Goal: Task Accomplishment & Management: Complete application form

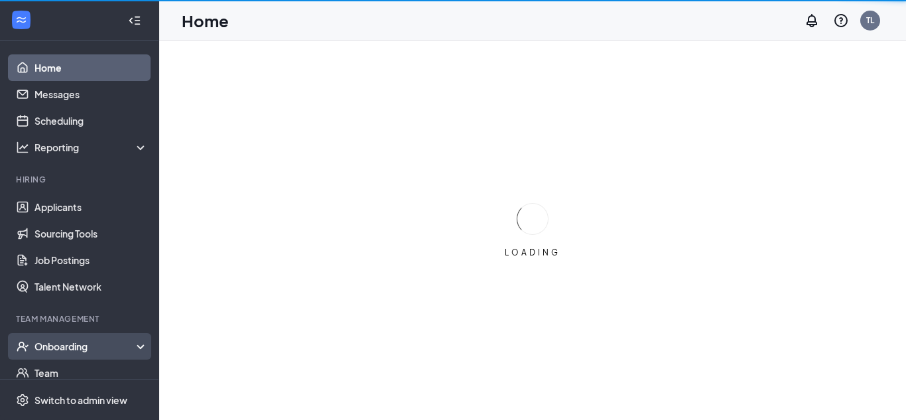
click at [90, 346] on div "Onboarding" at bounding box center [85, 346] width 102 height 13
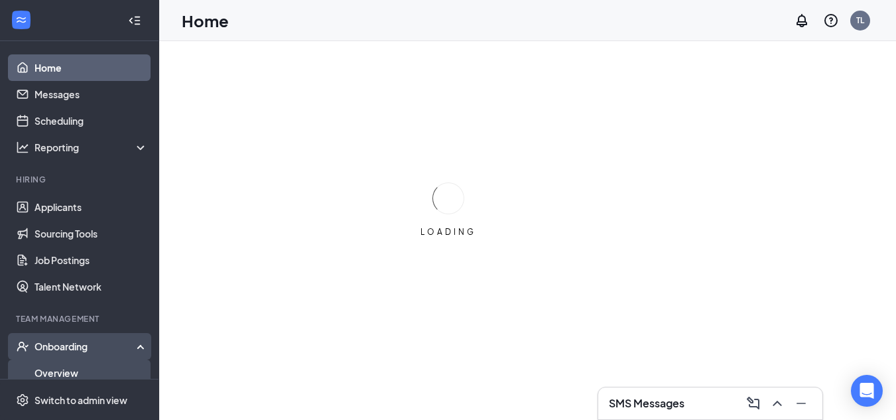
click at [97, 366] on link "Overview" at bounding box center [90, 372] width 113 height 27
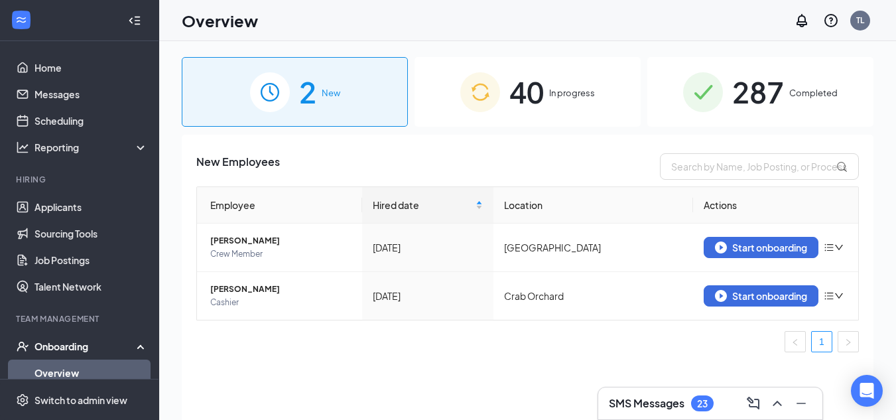
click at [548, 91] on div "40 In progress" at bounding box center [528, 92] width 226 height 70
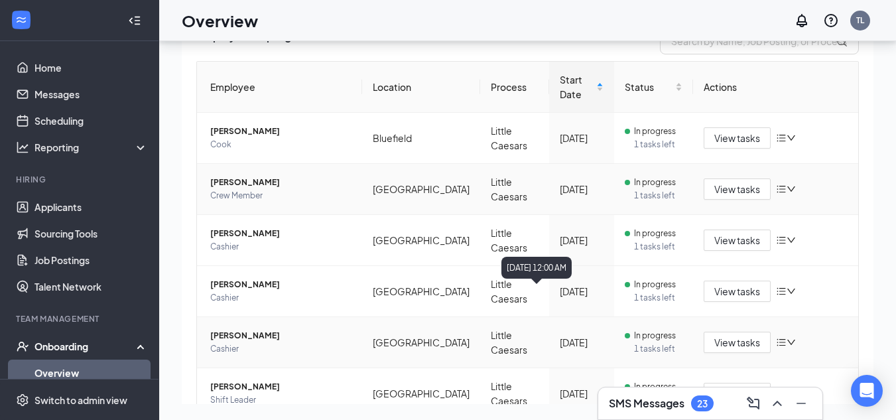
scroll to position [2, 0]
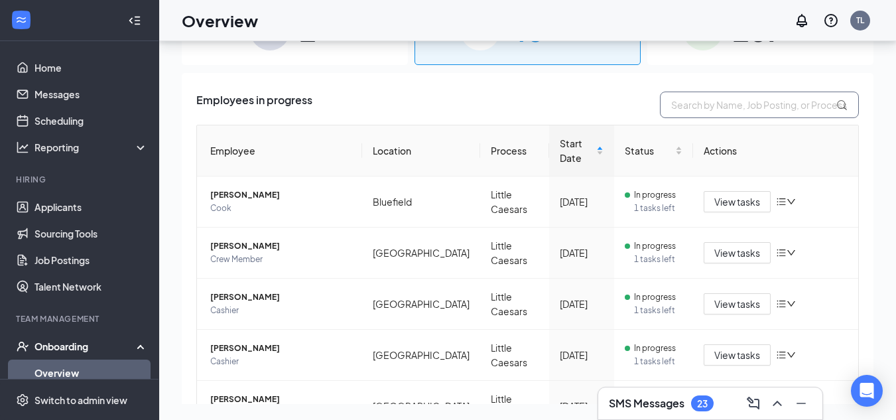
drag, startPoint x: 716, startPoint y: 109, endPoint x: 706, endPoint y: 103, distance: 12.5
click at [715, 107] on input "text" at bounding box center [759, 105] width 199 height 27
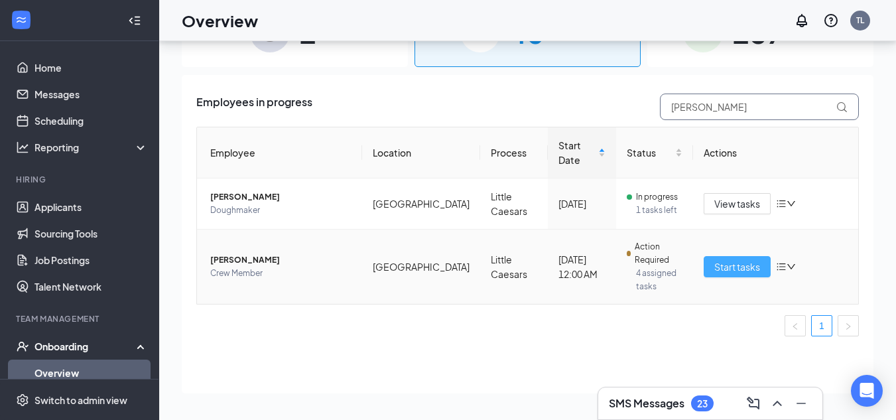
type input "[PERSON_NAME]"
click at [744, 259] on span "Start tasks" at bounding box center [737, 266] width 46 height 15
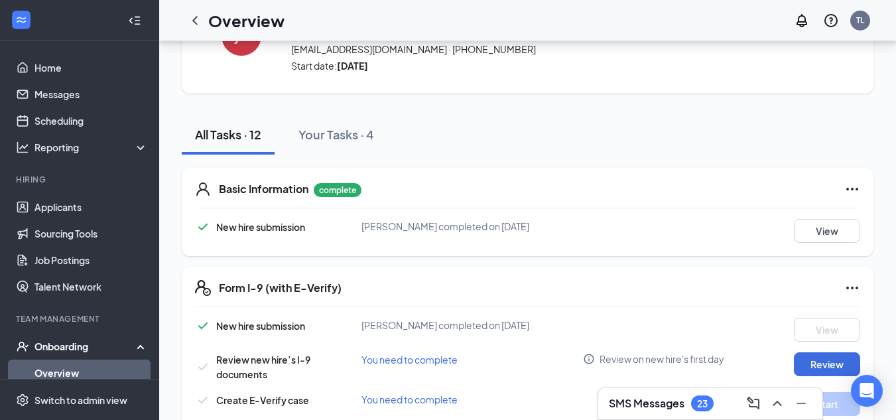
scroll to position [199, 0]
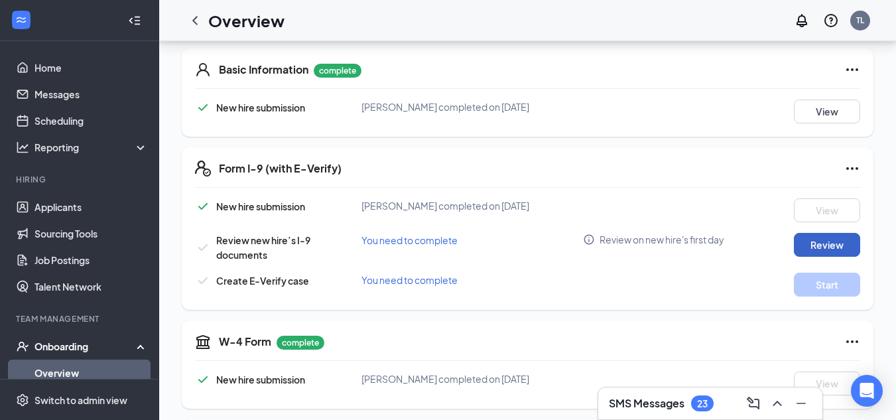
click at [816, 245] on button "Review" at bounding box center [827, 245] width 66 height 24
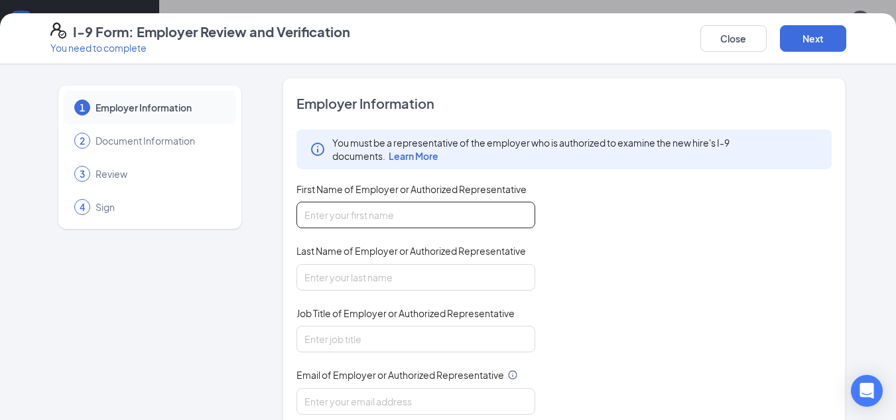
click at [403, 216] on input "First Name of Employer or Authorized Representative" at bounding box center [415, 215] width 239 height 27
click at [393, 211] on input "First Name of Employer or Authorized Representative" at bounding box center [415, 215] width 239 height 27
type input "[PERSON_NAME]"
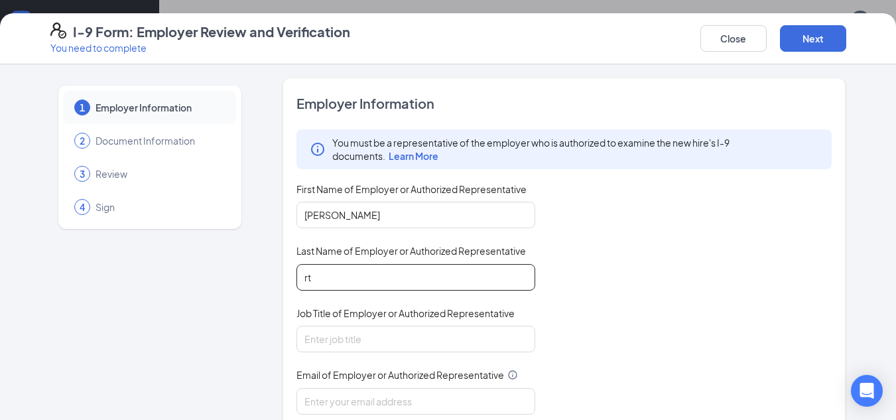
type input "r"
type input "[PERSON_NAME]"
click at [494, 336] on input "Job Title of Employer or Authorized Representative" at bounding box center [415, 339] width 239 height 27
click at [444, 338] on input "Job Title of Employer or Authorized Representative" at bounding box center [415, 339] width 239 height 27
click at [440, 341] on input "Job Title of Employer or Authorized Representative" at bounding box center [415, 339] width 239 height 27
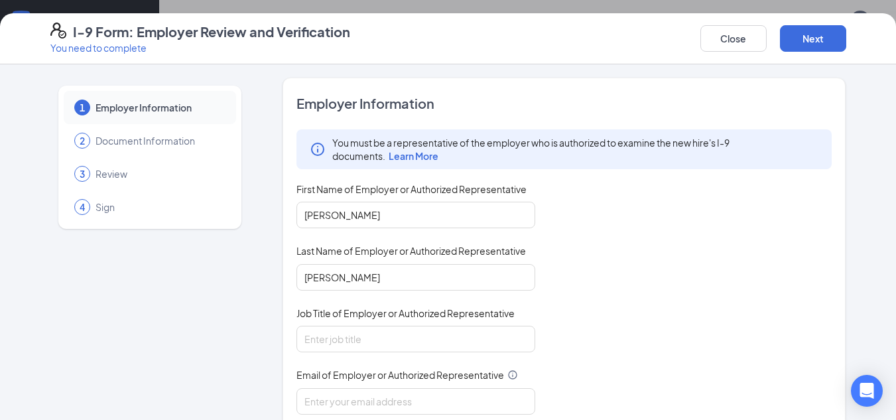
click at [552, 339] on div "You must be a representative of the employer who is authorized to examine the n…" at bounding box center [564, 302] width 536 height 347
click at [511, 340] on input "Job Title of Employer or Authorized Representative" at bounding box center [415, 339] width 239 height 27
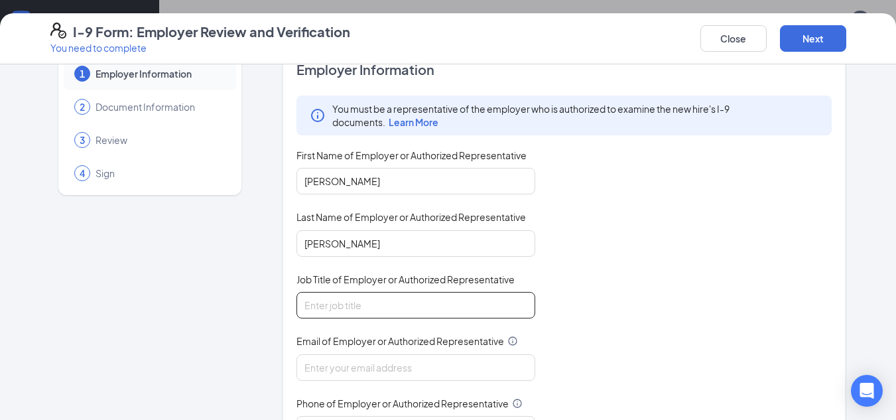
scroll to position [66, 0]
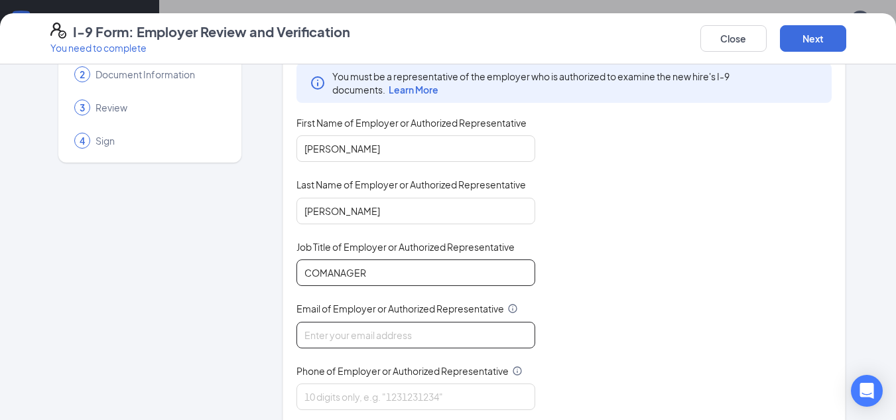
type input "COMANAGER"
click at [430, 340] on input "Email of Employer or Authorized Representative" at bounding box center [415, 335] width 239 height 27
type input "[EMAIL_ADDRESS][DOMAIN_NAME]"
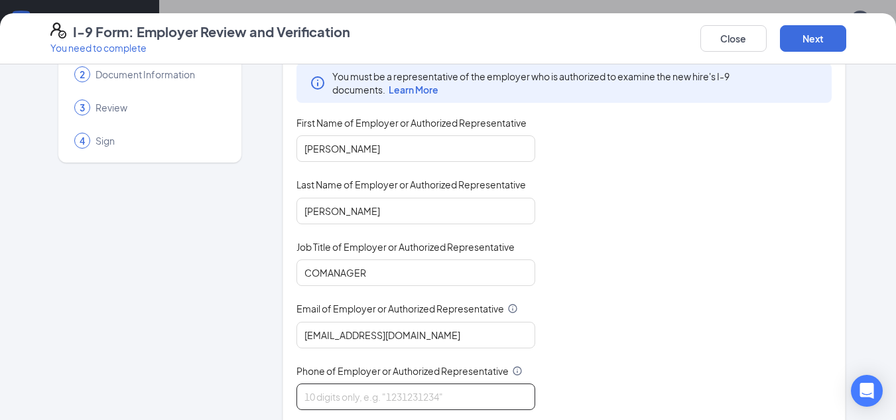
click at [422, 391] on input "Phone of Employer or Authorized Representative" at bounding box center [415, 396] width 239 height 27
type input "3044876333"
click at [584, 355] on div "You must be a representative of the employer who is authorized to examine the n…" at bounding box center [564, 236] width 536 height 347
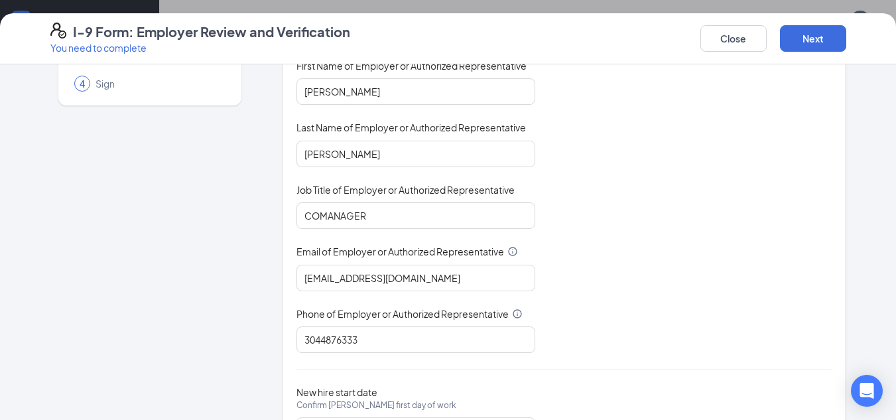
scroll to position [193, 0]
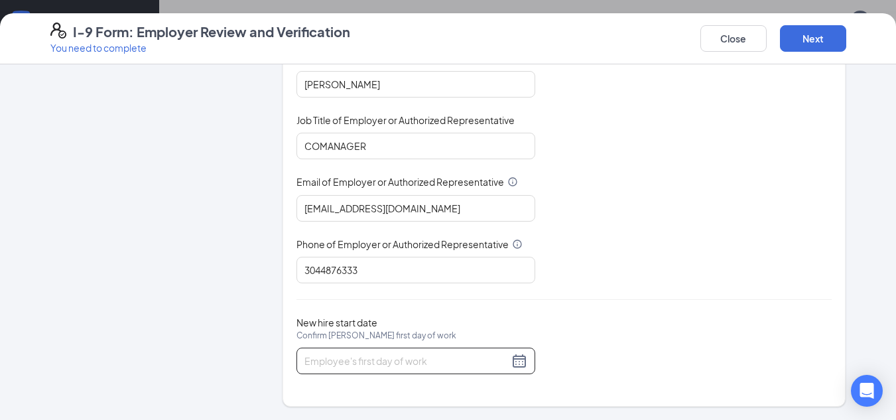
click at [370, 359] on input "New hire start date Confirm [PERSON_NAME] first day of work" at bounding box center [406, 360] width 204 height 15
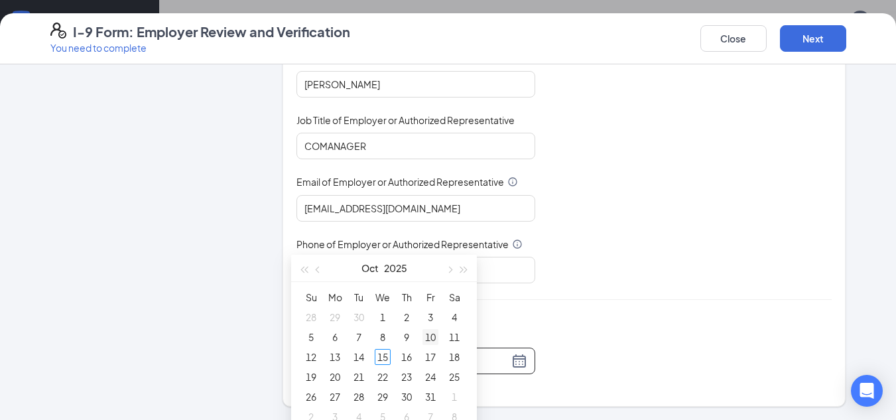
scroll to position [332, 0]
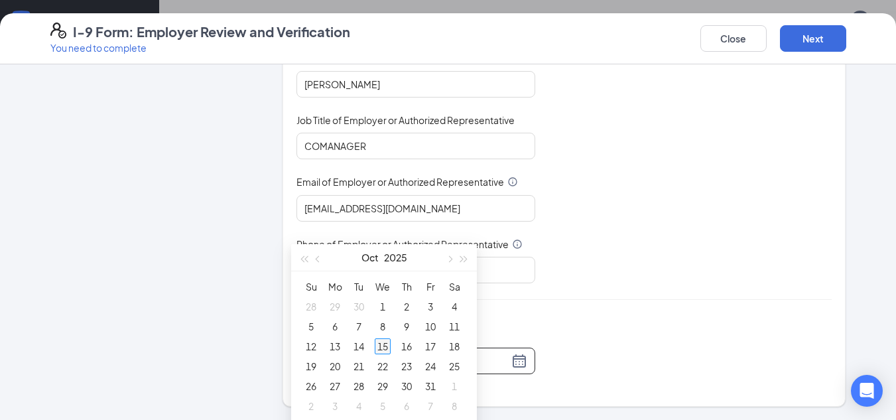
type input "[DATE]"
click at [381, 348] on div "15" at bounding box center [383, 346] width 16 height 16
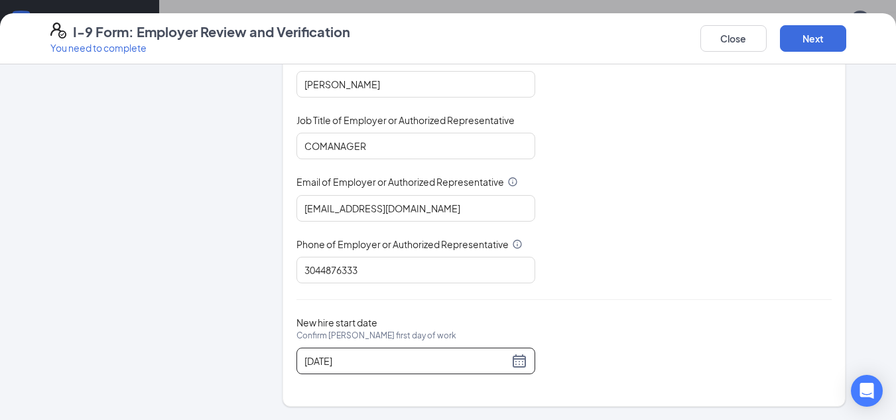
click at [739, 174] on div "You must be a representative of the employer who is authorized to examine the n…" at bounding box center [564, 109] width 536 height 347
click at [809, 38] on button "Next" at bounding box center [813, 38] width 66 height 27
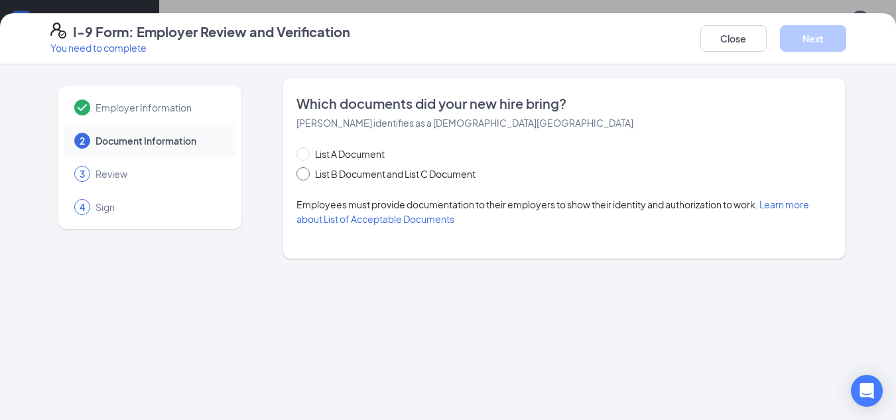
click at [303, 169] on input "List B Document and List C Document" at bounding box center [300, 171] width 9 height 9
radio input "true"
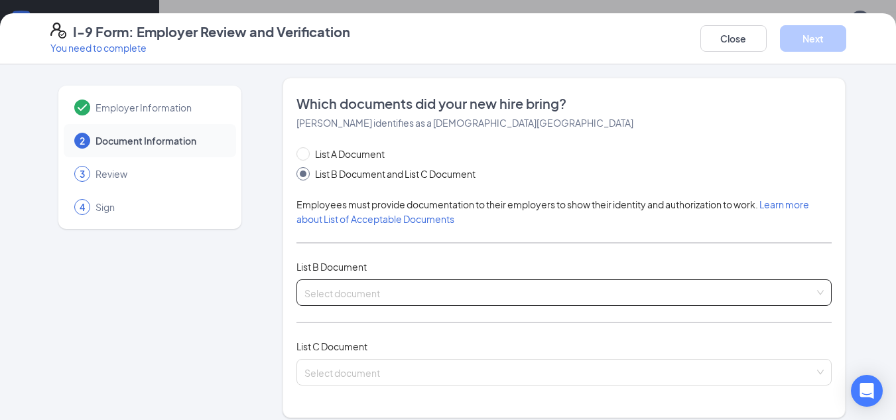
click at [424, 295] on input "search" at bounding box center [559, 290] width 511 height 20
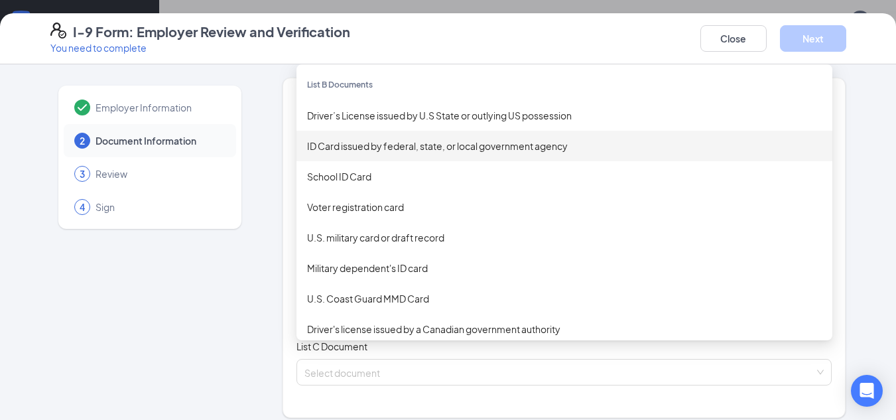
click at [426, 143] on div "ID Card issued by federal, state, or local government agency" at bounding box center [564, 146] width 515 height 15
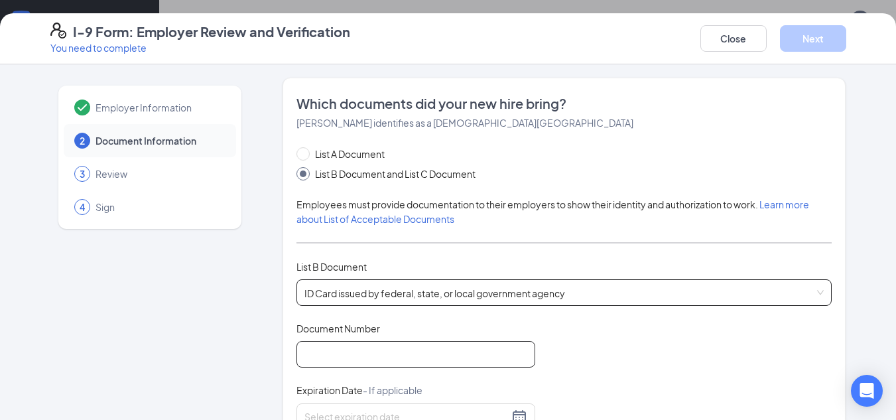
click at [417, 345] on input "Document Number" at bounding box center [415, 354] width 239 height 27
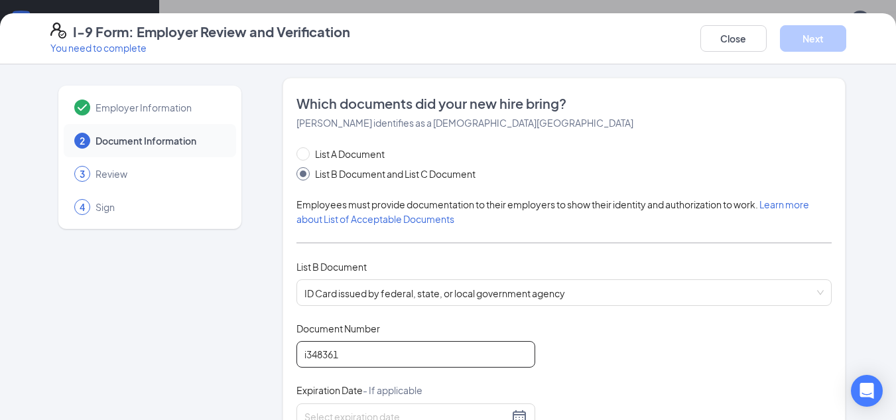
type input "i348361"
click at [646, 340] on div "Document Title ID Card issued by federal, state, or local government agency Doc…" at bounding box center [564, 417] width 536 height 190
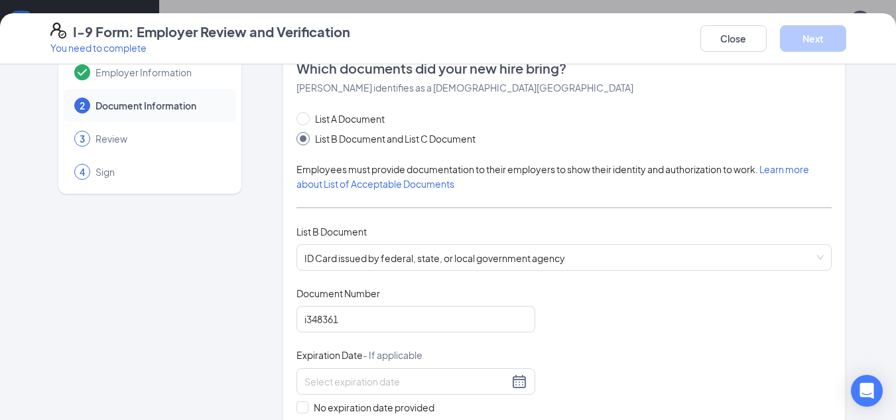
scroll to position [66, 0]
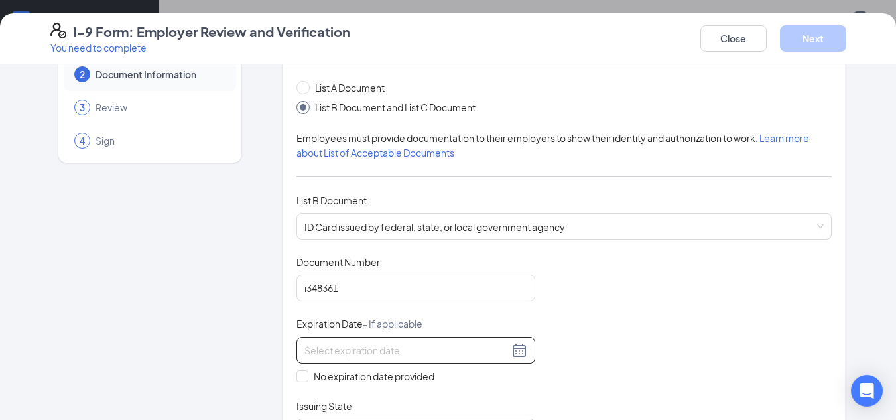
click at [416, 358] on div at bounding box center [415, 350] width 239 height 27
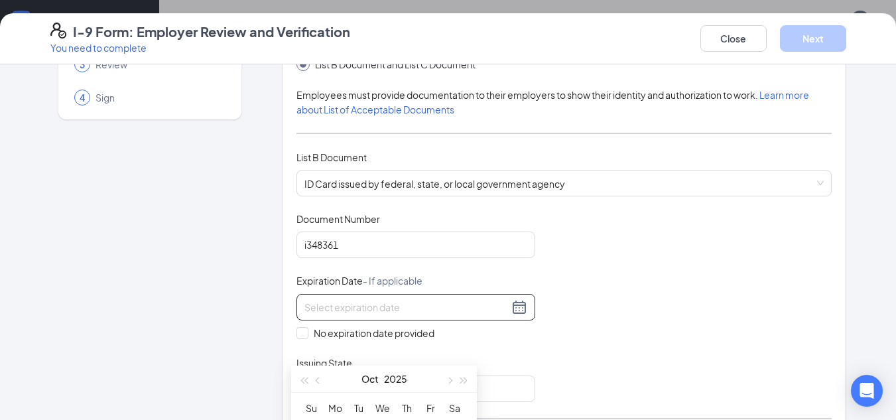
scroll to position [133, 0]
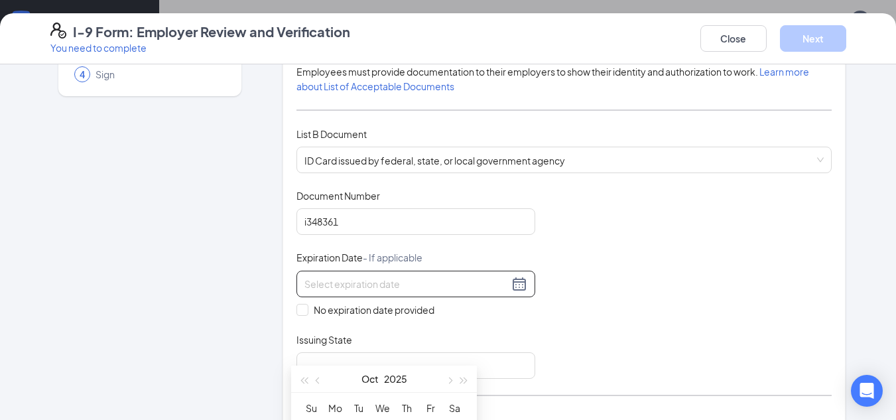
drag, startPoint x: 413, startPoint y: 374, endPoint x: 435, endPoint y: 300, distance: 77.4
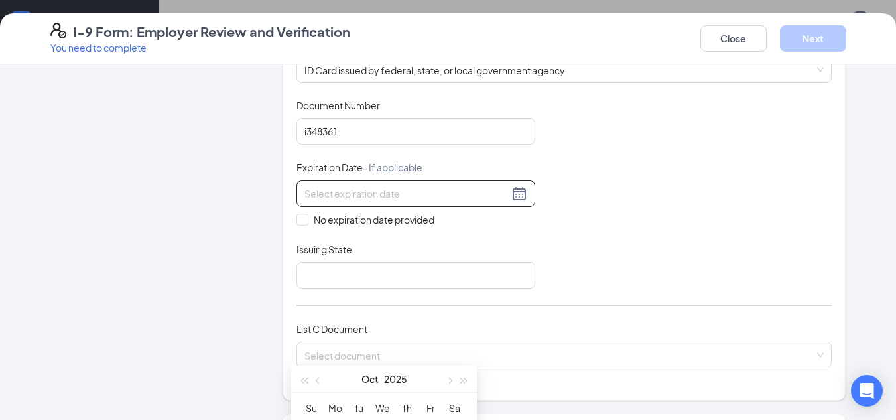
scroll to position [199, 0]
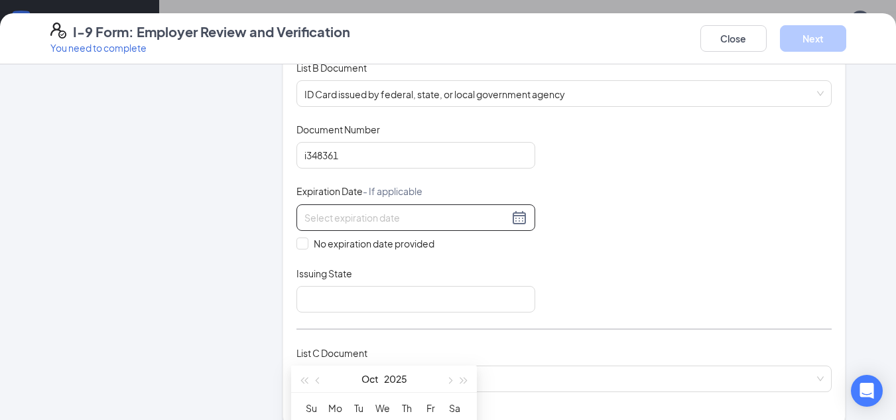
click at [511, 219] on div at bounding box center [415, 218] width 223 height 16
click at [593, 224] on div "Document Title ID Card issued by federal, state, or local government agency Doc…" at bounding box center [564, 218] width 536 height 190
click at [518, 220] on div at bounding box center [415, 218] width 223 height 16
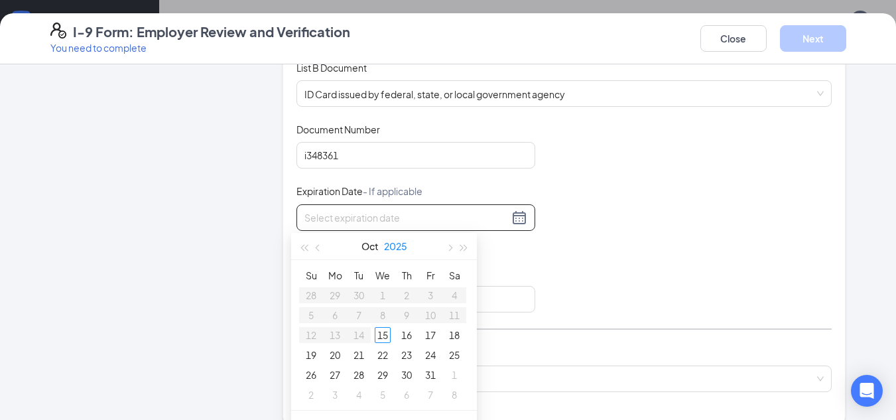
click at [401, 246] on button "2025" at bounding box center [395, 246] width 23 height 27
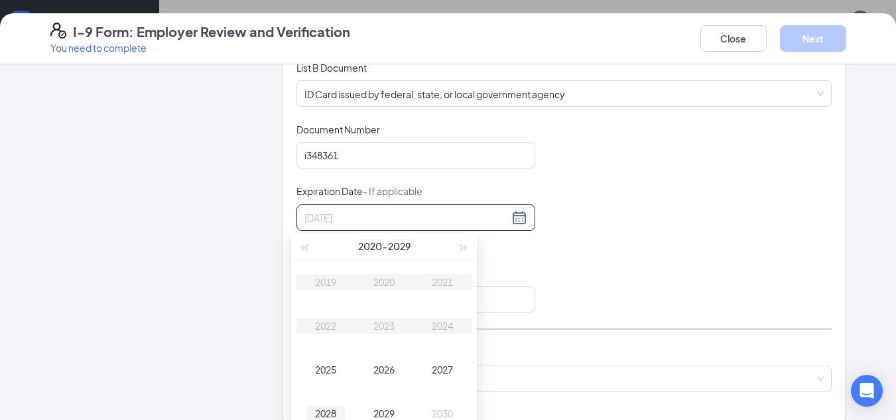
type input "[DATE]"
click at [330, 413] on div "2028" at bounding box center [326, 413] width 40 height 16
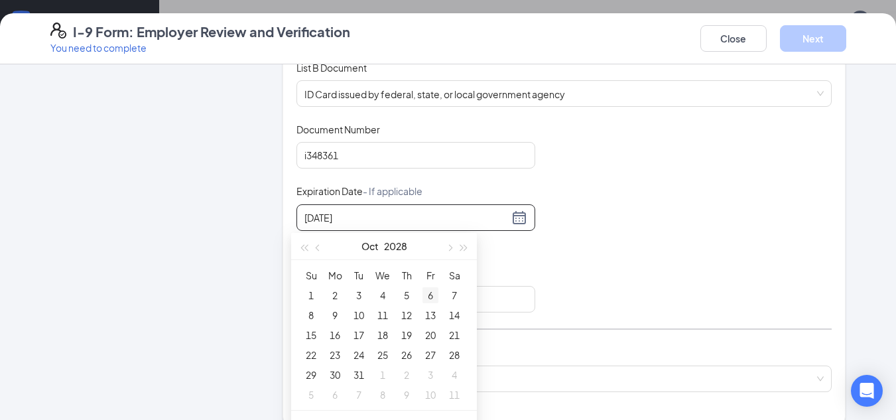
type input "[DATE]"
click at [363, 247] on button "Oct" at bounding box center [369, 246] width 17 height 27
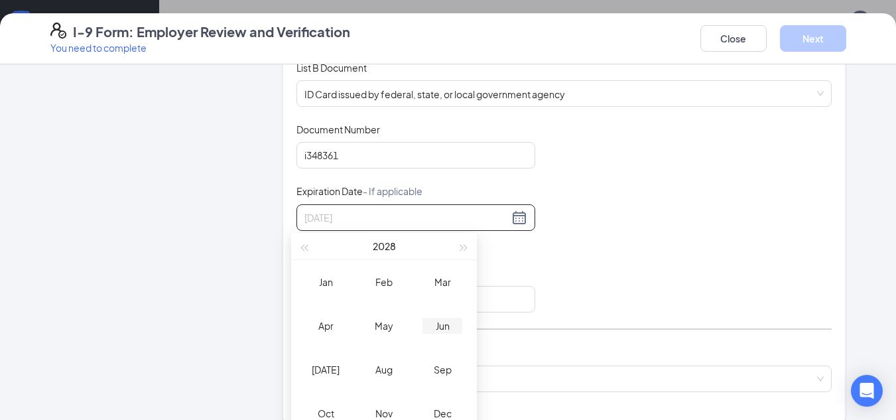
type input "[DATE]"
click at [447, 321] on div "Jun" at bounding box center [442, 326] width 40 height 16
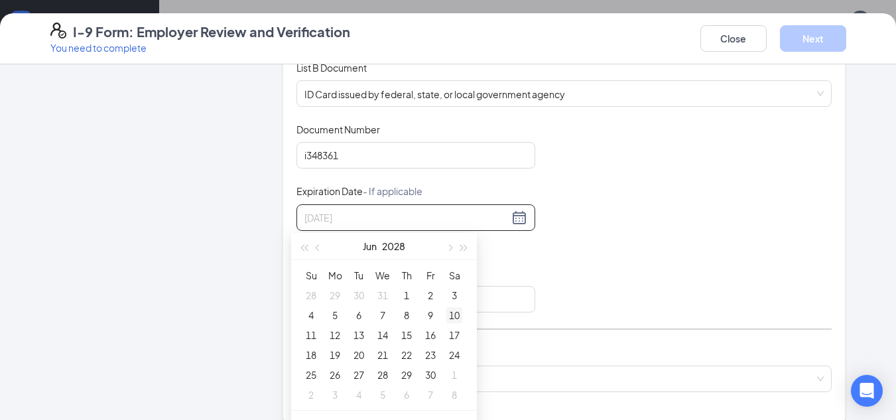
type input "[DATE]"
click at [457, 316] on div "10" at bounding box center [454, 315] width 16 height 16
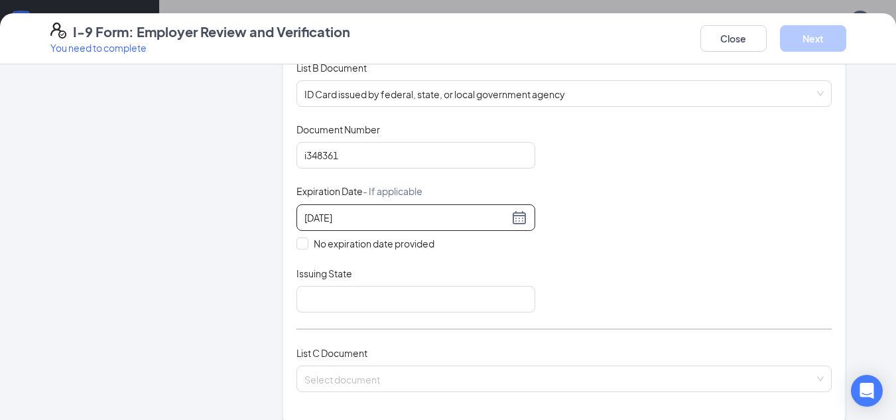
click at [451, 285] on div "Issuing State" at bounding box center [415, 276] width 239 height 19
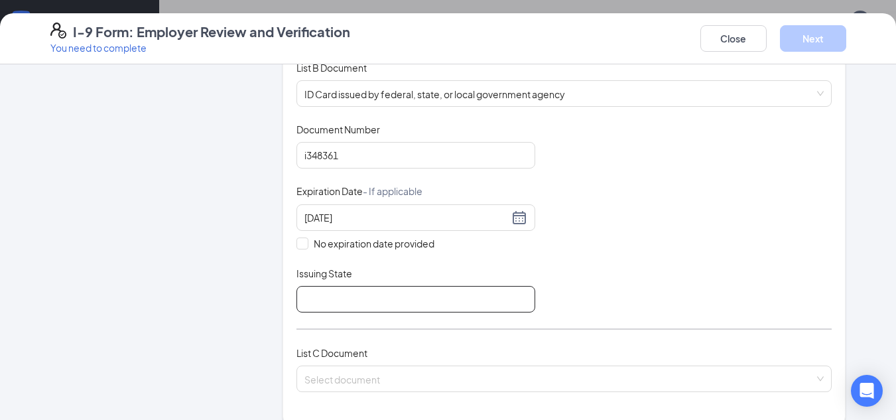
click at [449, 304] on input "Issuing State" at bounding box center [415, 299] width 239 height 27
type input "wv"
drag, startPoint x: 535, startPoint y: 294, endPoint x: 551, endPoint y: 284, distance: 18.8
click at [537, 291] on div "Document Title ID Card issued by federal, state, or local government agency Doc…" at bounding box center [564, 218] width 536 height 190
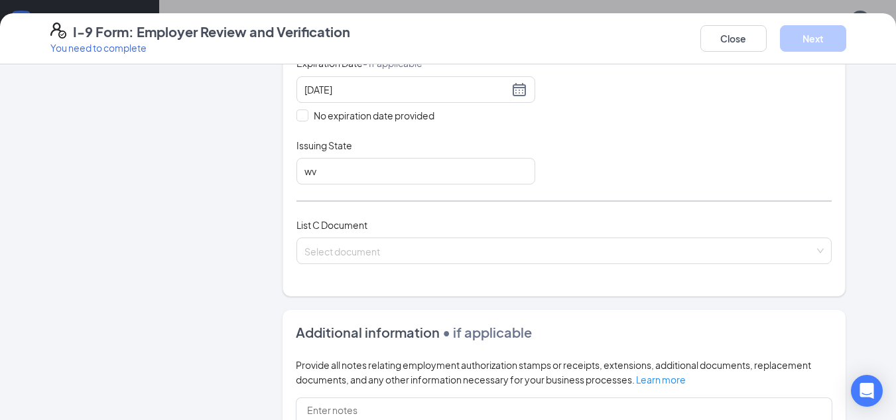
scroll to position [332, 0]
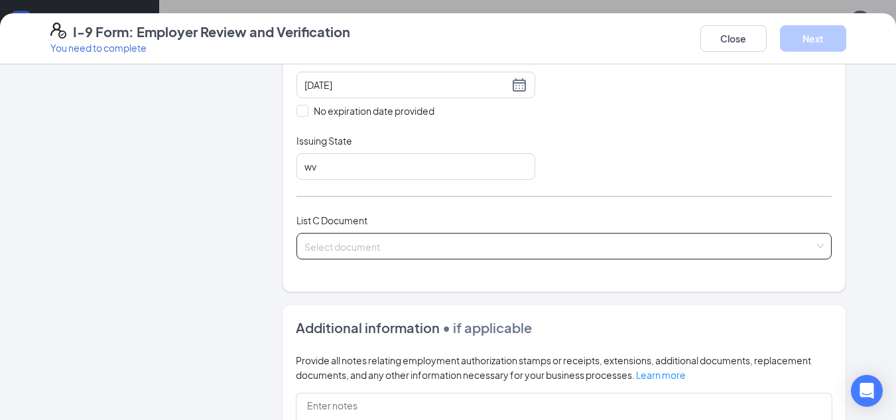
click at [476, 245] on input "search" at bounding box center [559, 243] width 511 height 20
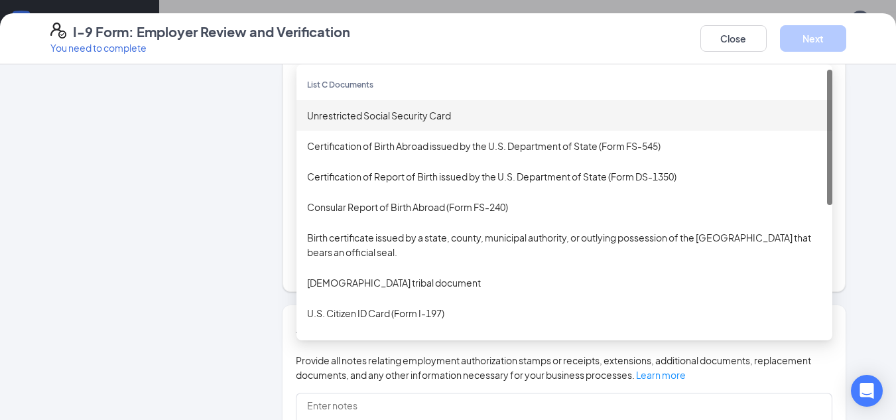
click at [383, 111] on div "Unrestricted Social Security Card" at bounding box center [564, 115] width 515 height 15
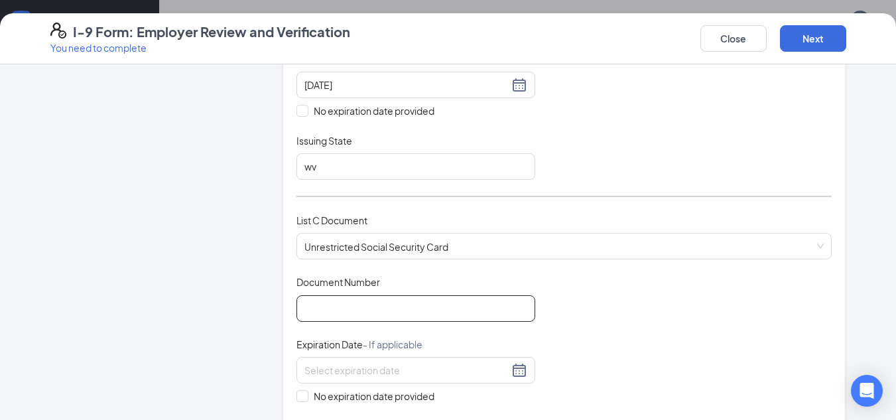
click at [425, 300] on input "Document Number" at bounding box center [415, 308] width 239 height 27
type input "233416880"
click at [590, 284] on div "Document Title Unrestricted Social Security Card Document Number 233416880 Expi…" at bounding box center [564, 370] width 536 height 190
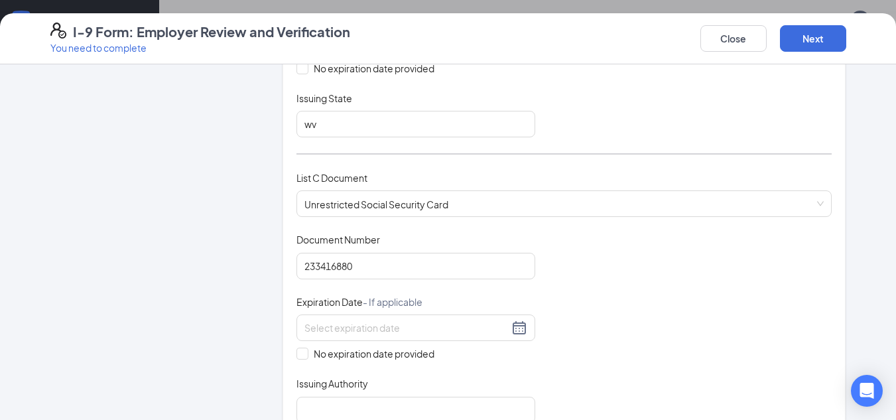
scroll to position [398, 0]
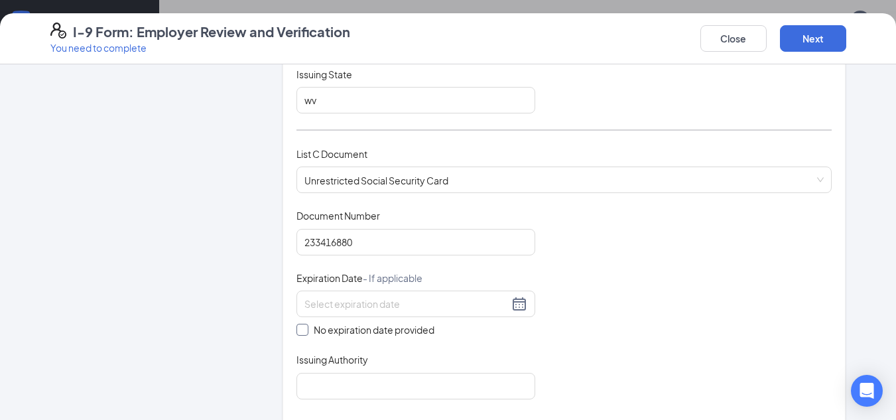
click at [302, 333] on span at bounding box center [302, 330] width 12 height 12
click at [302, 333] on input "No expiration date provided" at bounding box center [300, 328] width 9 height 9
checkbox input "true"
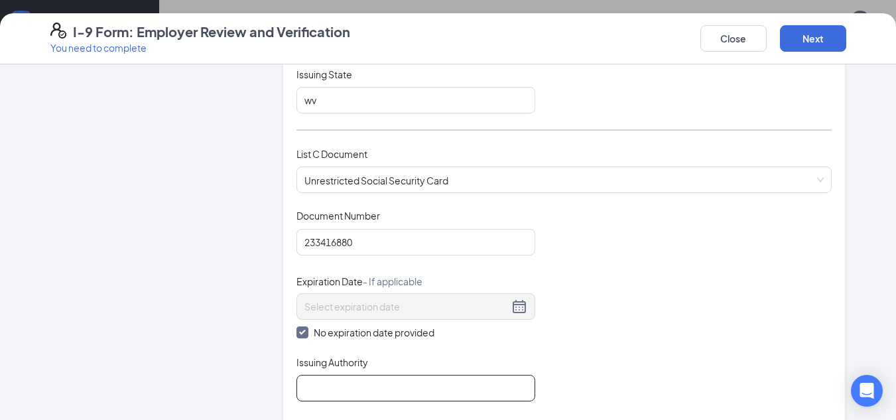
click at [399, 380] on input "Issuing Authority" at bounding box center [415, 388] width 239 height 27
type input "us gov"
click at [627, 302] on div "Document Title Unrestricted Social Security Card Document Number 233416880 Expi…" at bounding box center [564, 305] width 536 height 192
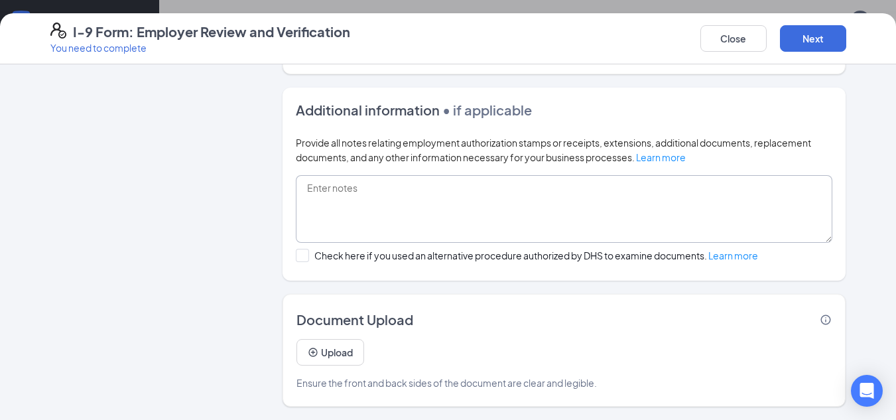
scroll to position [464, 0]
click at [819, 26] on div "Close Next" at bounding box center [773, 39] width 146 height 32
click at [815, 30] on button "Next" at bounding box center [813, 38] width 66 height 27
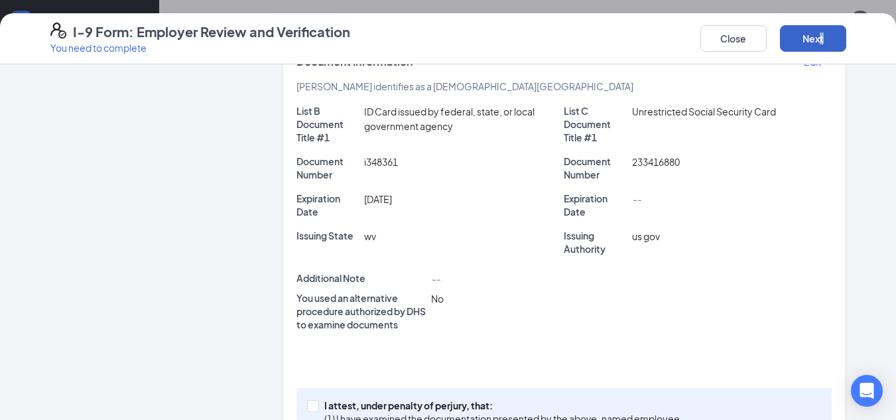
scroll to position [249, 0]
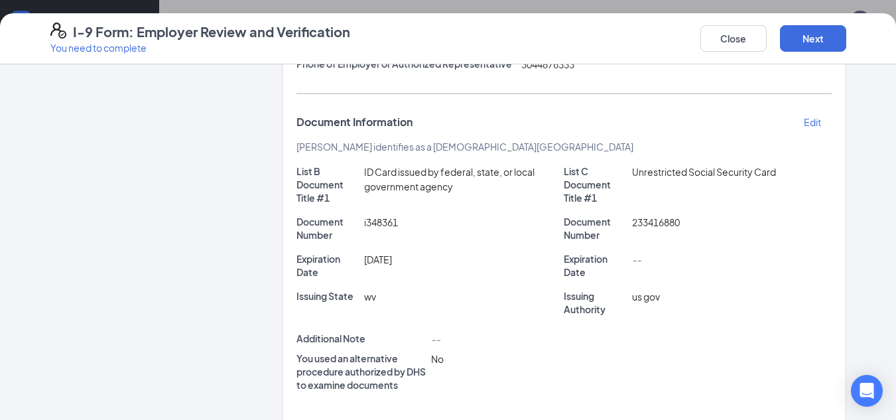
click at [737, 131] on div "Document Information Edit" at bounding box center [564, 122] width 536 height 24
click at [783, 123] on div "Document Information Edit" at bounding box center [564, 122] width 536 height 24
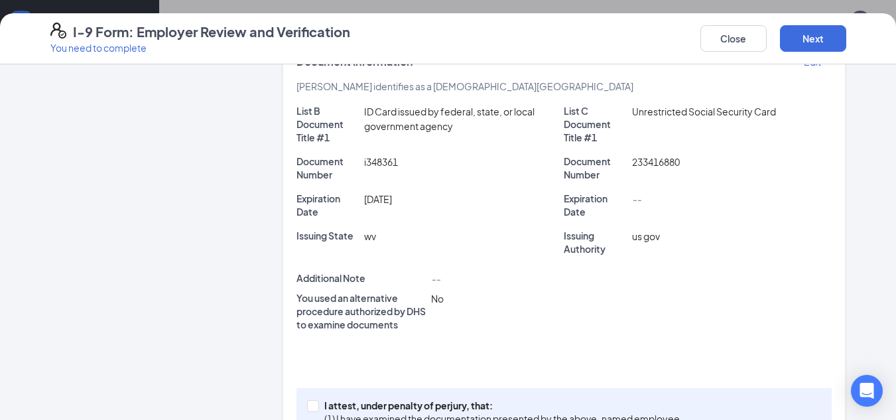
scroll to position [381, 0]
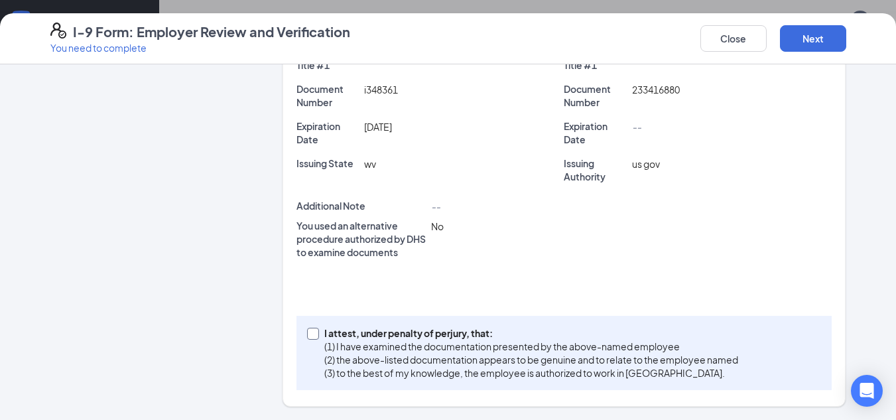
click at [312, 332] on span at bounding box center [313, 334] width 12 height 12
click at [312, 332] on input "I attest, under penalty of [PERSON_NAME], that: (1) I have examined the documen…" at bounding box center [311, 332] width 9 height 9
checkbox input "true"
click at [820, 39] on button "Next" at bounding box center [813, 38] width 66 height 27
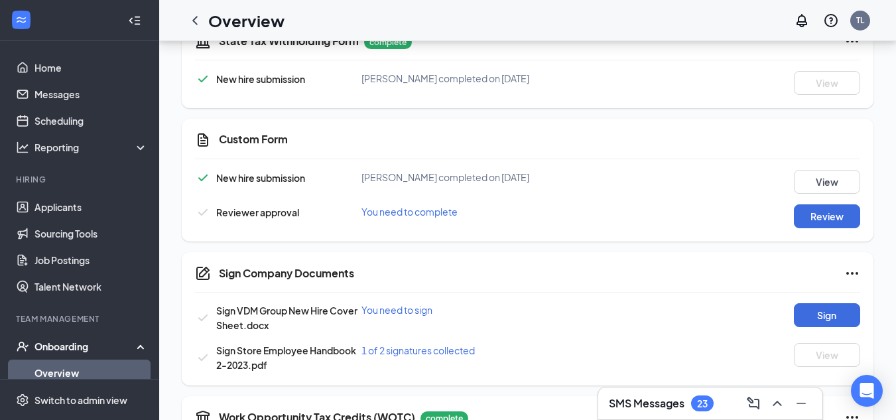
scroll to position [698, 0]
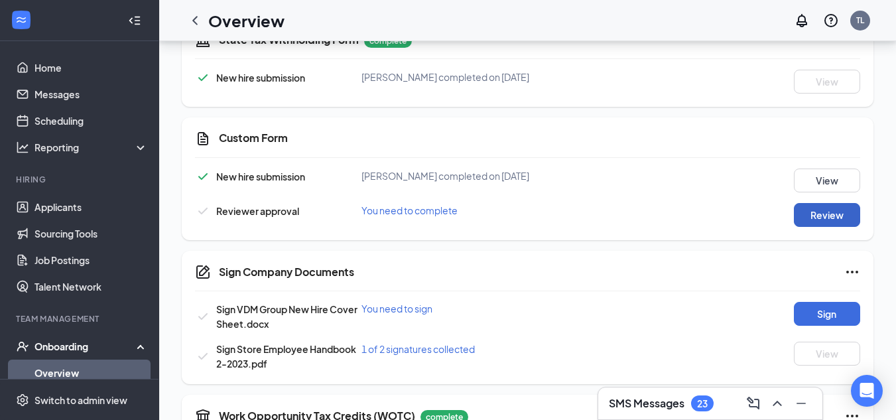
click at [818, 210] on button "Review" at bounding box center [827, 215] width 66 height 24
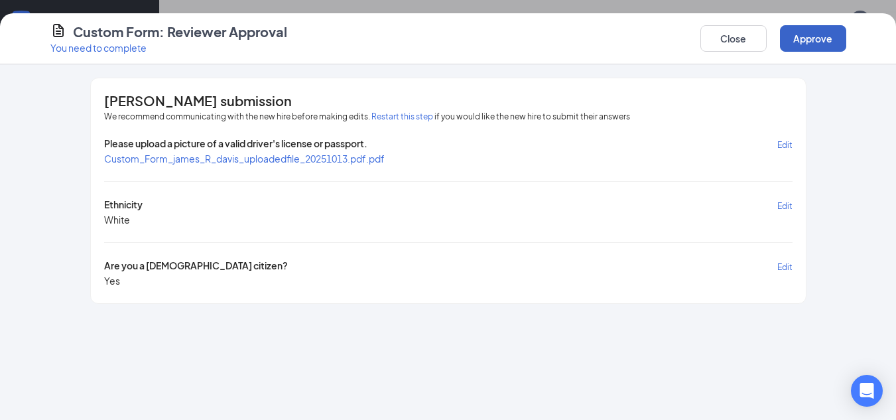
click at [808, 33] on button "Approve" at bounding box center [813, 38] width 66 height 27
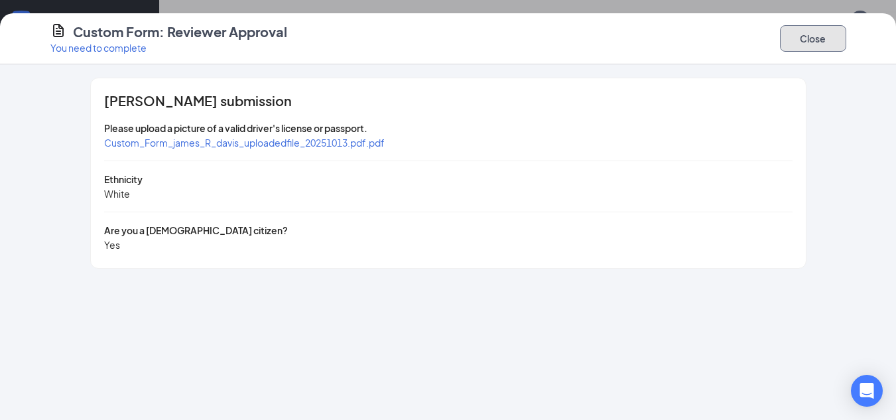
click at [813, 37] on button "Close" at bounding box center [813, 38] width 66 height 27
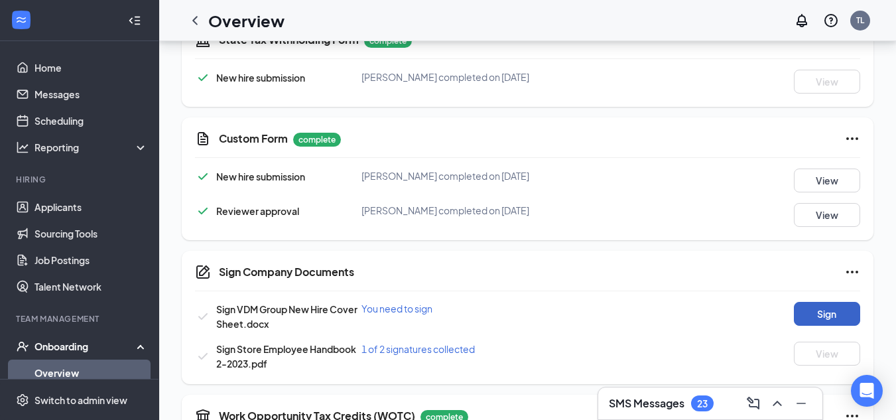
click at [813, 310] on button "Sign" at bounding box center [827, 314] width 66 height 24
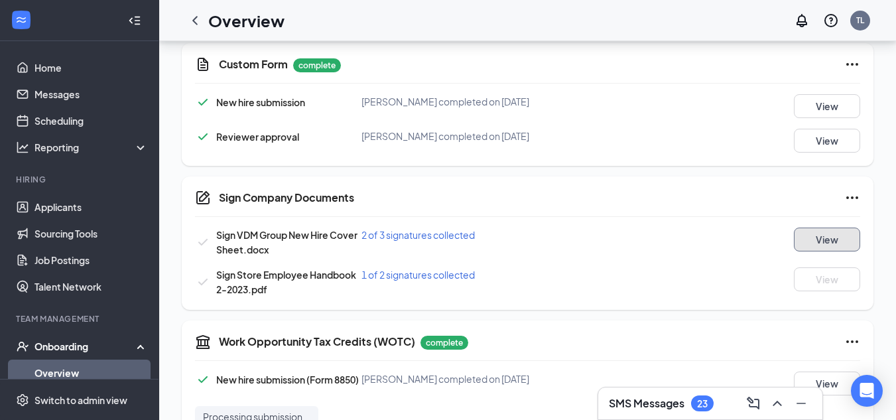
scroll to position [814, 0]
